Goal: Information Seeking & Learning: Find specific fact

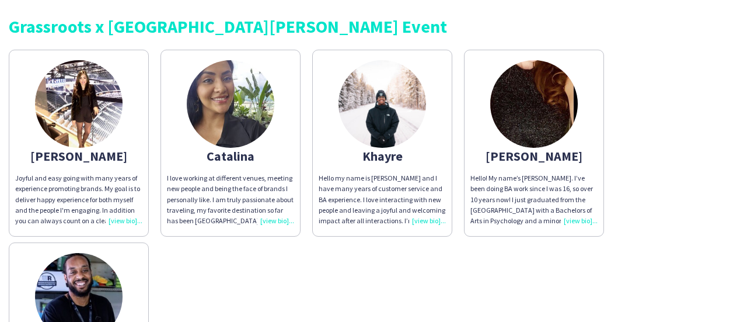
click at [583, 218] on div "Hello! My name’s [PERSON_NAME]. I’ve been doing BA work since I was 16, so over…" at bounding box center [534, 199] width 127 height 53
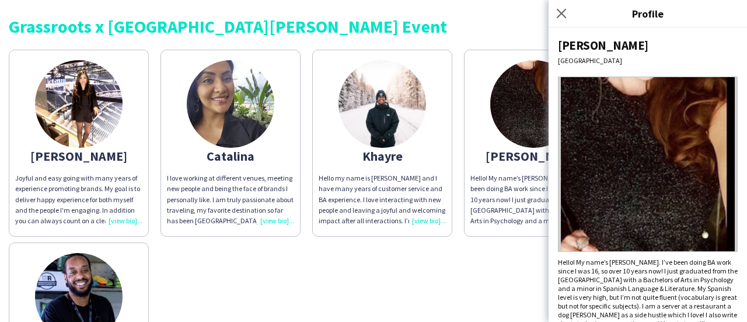
scroll to position [23, 0]
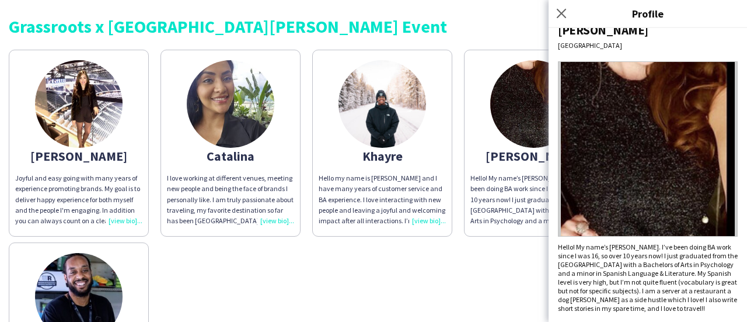
click at [483, 247] on div "[PERSON_NAME] Joyful and easy going with many years of experience promoting bra…" at bounding box center [374, 236] width 730 height 385
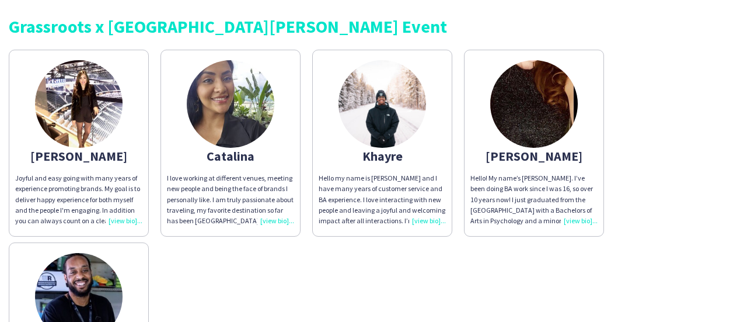
scroll to position [117, 0]
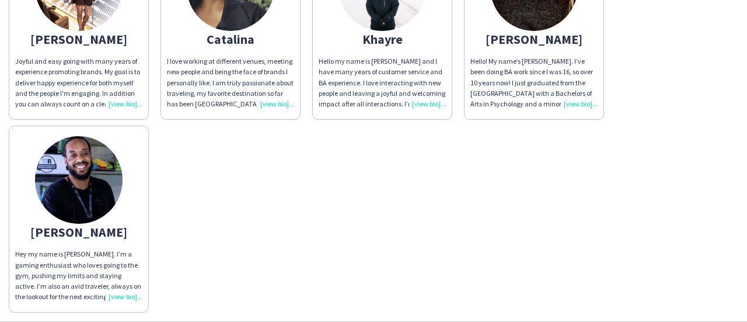
click at [135, 296] on div "Hey my name is [PERSON_NAME]. I’m a gaming enthusiast who loves going to the gy…" at bounding box center [78, 275] width 127 height 53
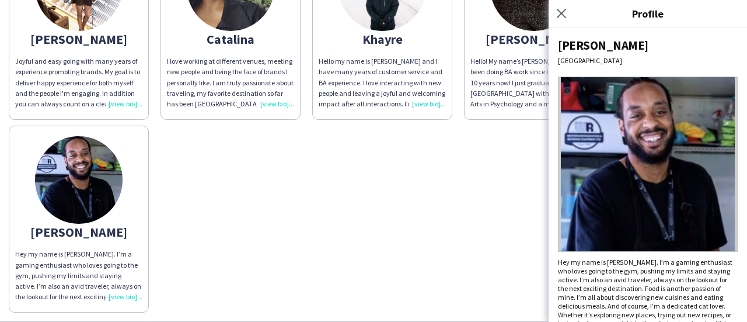
scroll to position [23, 0]
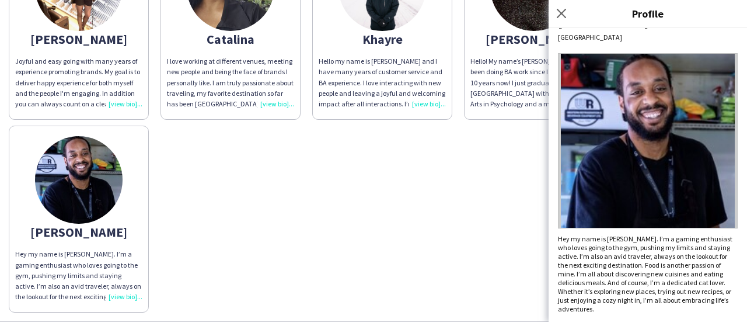
click at [438, 236] on div "[PERSON_NAME] Joyful and easy going with many years of experience promoting bra…" at bounding box center [374, 119] width 730 height 385
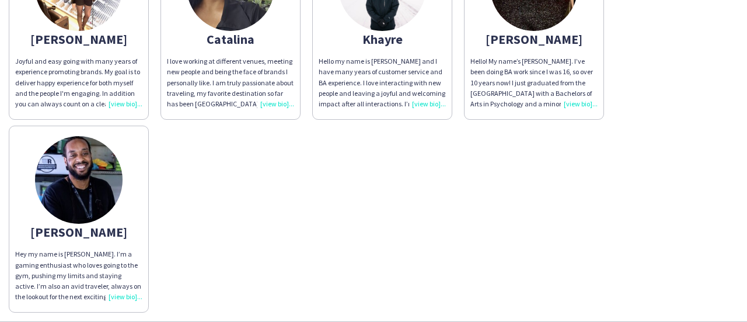
scroll to position [58, 0]
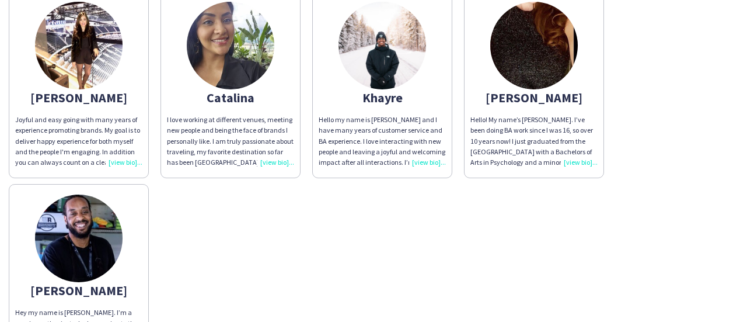
click at [430, 162] on div "Hello my name is [PERSON_NAME] and I have many years of customer service and BA…" at bounding box center [382, 140] width 127 height 53
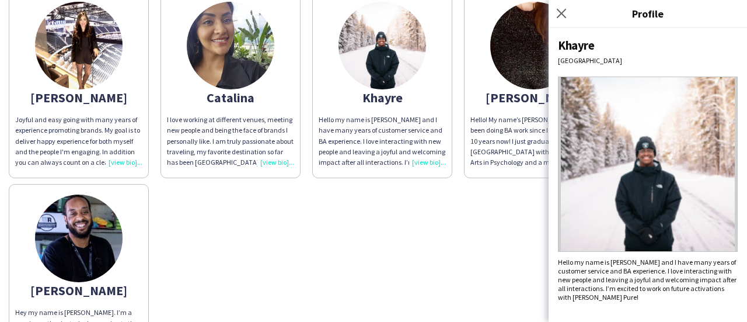
click at [403, 215] on div "[PERSON_NAME] Joyful and easy going with many years of experience promoting bra…" at bounding box center [374, 177] width 730 height 385
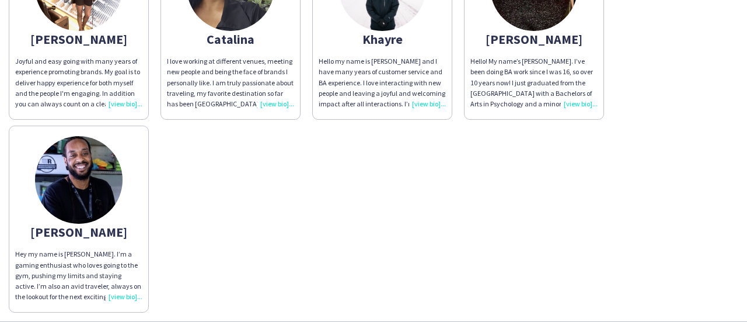
scroll to position [0, 0]
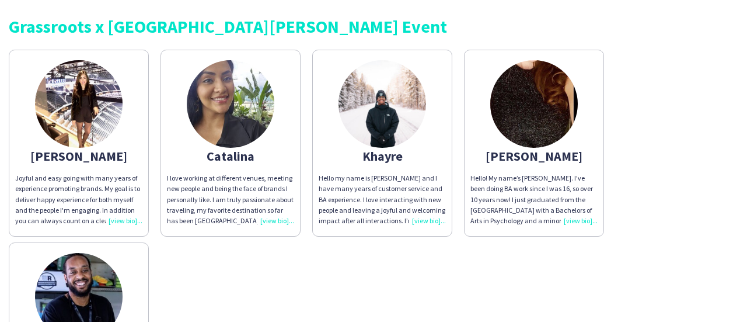
click at [268, 217] on div "I love working at different venues, meeting new people and being the face of br…" at bounding box center [230, 199] width 127 height 53
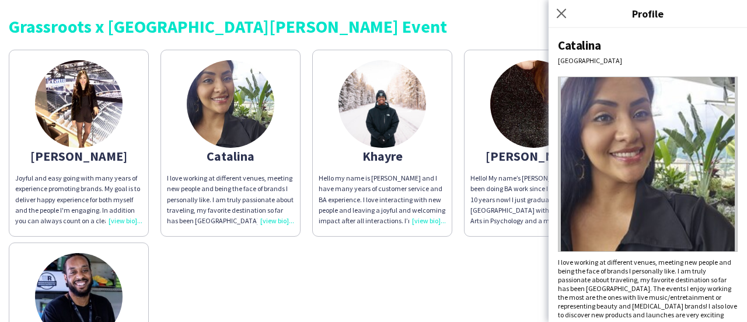
scroll to position [6, 0]
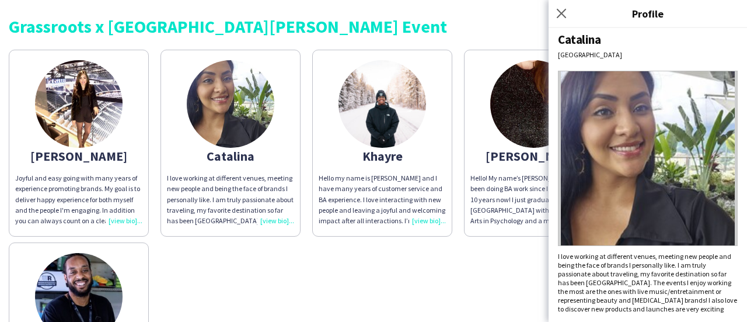
click at [124, 220] on div "Joyful and easy going with many years of experience promoting brands. My goal i…" at bounding box center [78, 199] width 127 height 53
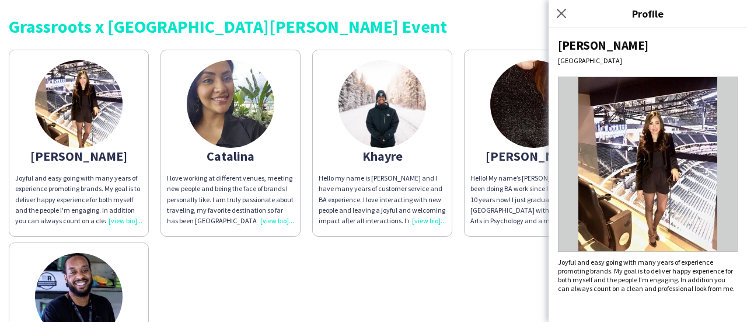
click at [297, 264] on div "[PERSON_NAME] Joyful and easy going with many years of experience promoting bra…" at bounding box center [374, 236] width 730 height 385
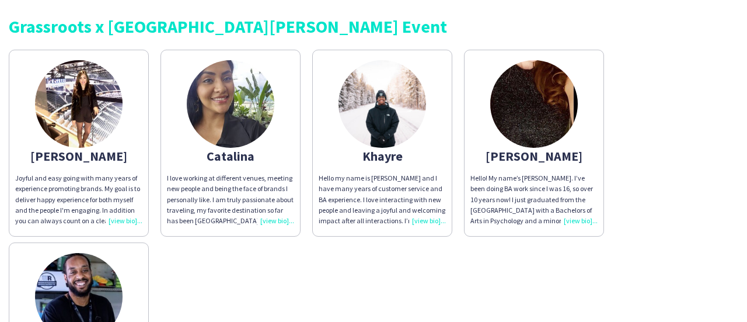
click at [294, 32] on div "Grassroots x [GEOGRAPHIC_DATA][PERSON_NAME] Event" at bounding box center [374, 27] width 730 height 18
click at [293, 30] on div "Grassroots x [GEOGRAPHIC_DATA][PERSON_NAME] Event" at bounding box center [374, 27] width 730 height 18
copy div "Frosh"
